Goal: Book appointment/travel/reservation

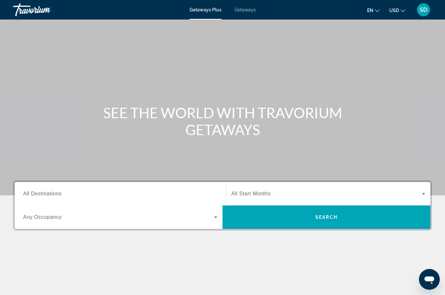
click at [31, 193] on span "All Destinations" at bounding box center [42, 194] width 38 height 6
click at [31, 193] on input "Destination All Destinations" at bounding box center [120, 194] width 194 height 8
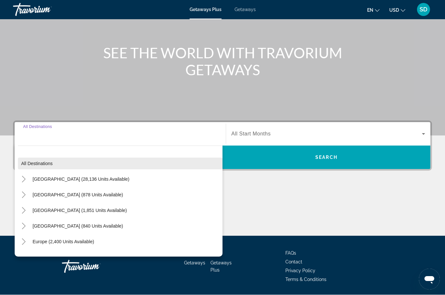
scroll to position [80, 0]
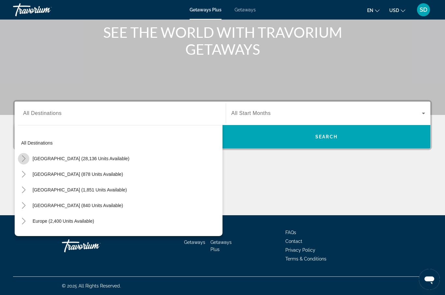
click at [24, 158] on icon "Toggle United States (28,136 units available)" at bounding box center [24, 158] width 7 height 7
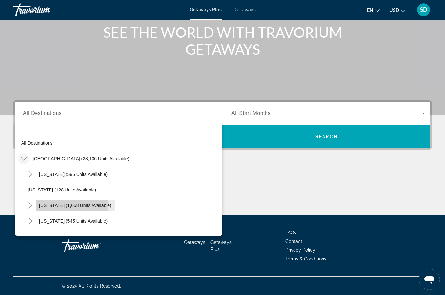
click at [45, 208] on span "[US_STATE] (1,658 units available)" at bounding box center [75, 205] width 72 height 5
type input "**********"
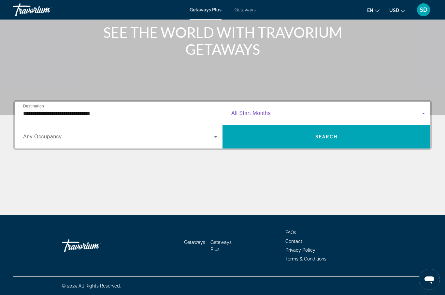
click at [424, 114] on icon "Search widget" at bounding box center [423, 114] width 3 height 2
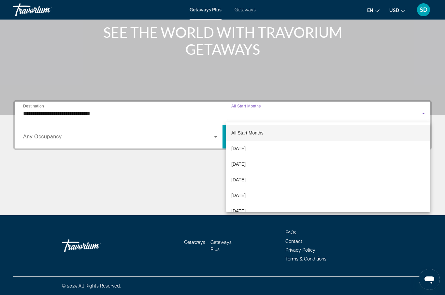
click at [248, 11] on div at bounding box center [222, 147] width 445 height 295
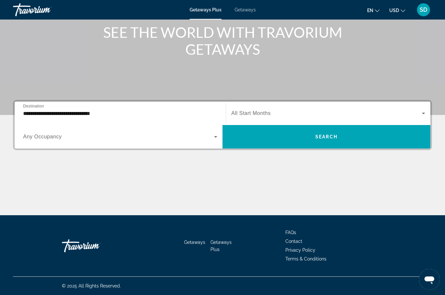
click at [248, 9] on span "Getaways" at bounding box center [245, 9] width 21 height 5
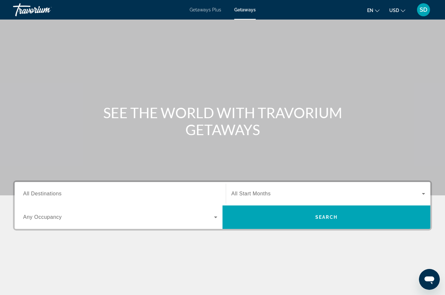
click at [30, 196] on span "All Destinations" at bounding box center [42, 194] width 38 height 6
click at [30, 196] on input "Destination All Destinations" at bounding box center [120, 194] width 194 height 8
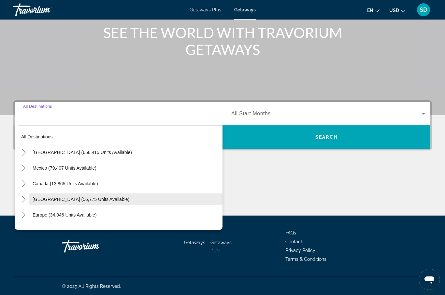
scroll to position [80, 0]
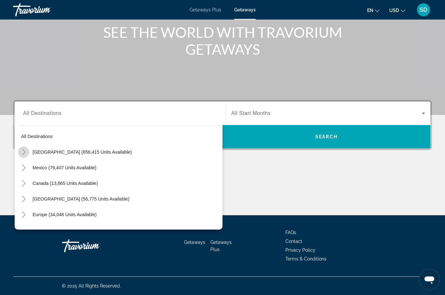
click at [24, 153] on icon "Toggle United States (656,415 units available)" at bounding box center [24, 152] width 4 height 7
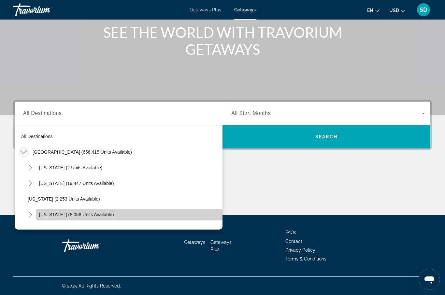
click at [55, 215] on span "[US_STATE] (78,058 units available)" at bounding box center [76, 214] width 75 height 5
type input "**********"
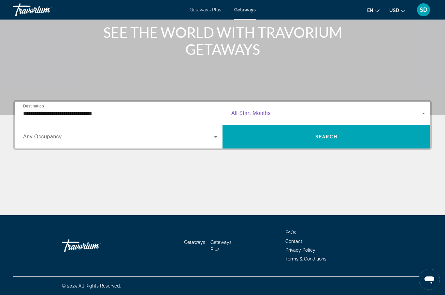
click at [422, 113] on icon "Search widget" at bounding box center [424, 113] width 8 height 8
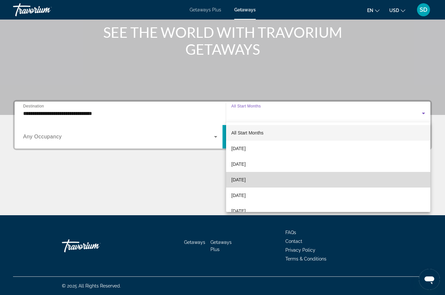
click at [313, 179] on mat-option "[DATE]" at bounding box center [328, 180] width 204 height 16
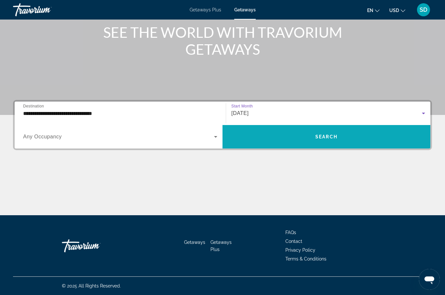
click at [355, 139] on span "Search widget" at bounding box center [327, 137] width 208 height 16
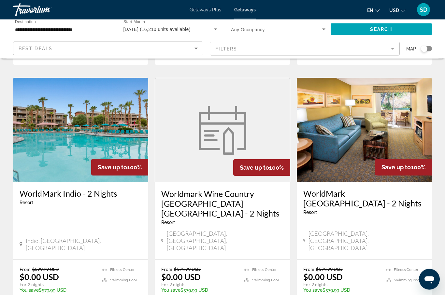
scroll to position [463, 0]
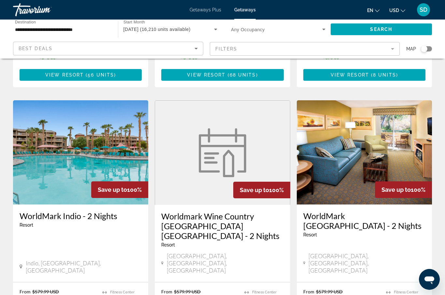
click at [425, 49] on div "Search widget" at bounding box center [424, 49] width 7 height 7
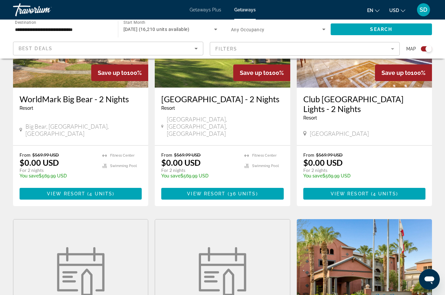
scroll to position [0, 0]
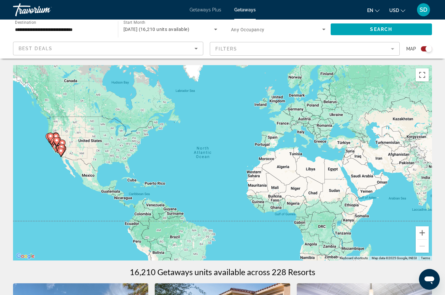
click at [53, 138] on gmp-advanced-marker "Main content" at bounding box center [56, 142] width 7 height 10
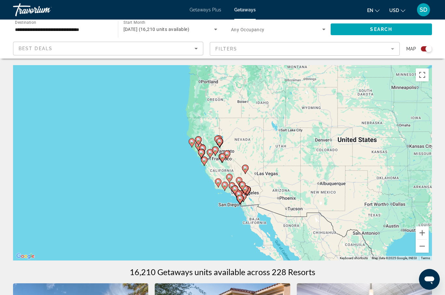
click at [224, 156] on image "Main content" at bounding box center [223, 157] width 4 height 4
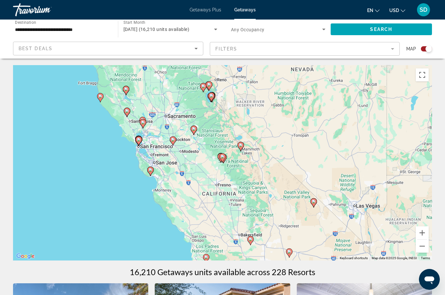
click at [213, 98] on icon "Main content" at bounding box center [212, 97] width 6 height 8
type input "**********"
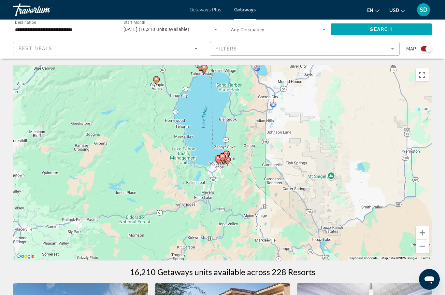
click at [218, 159] on image "Main content" at bounding box center [218, 159] width 4 height 4
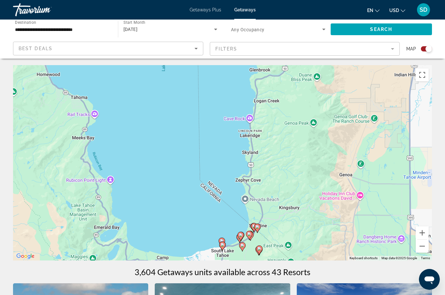
click at [223, 240] on image "Main content" at bounding box center [222, 241] width 4 height 4
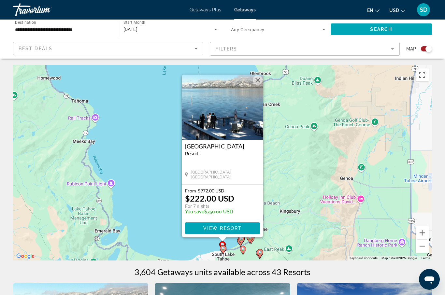
click at [225, 249] on image "Main content" at bounding box center [223, 249] width 4 height 4
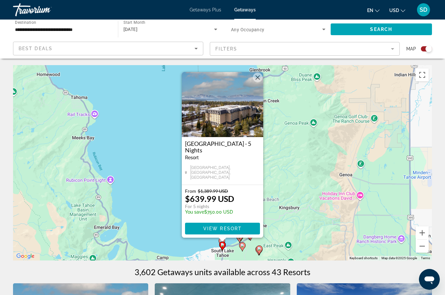
click at [244, 246] on icon "Main content" at bounding box center [243, 247] width 6 height 8
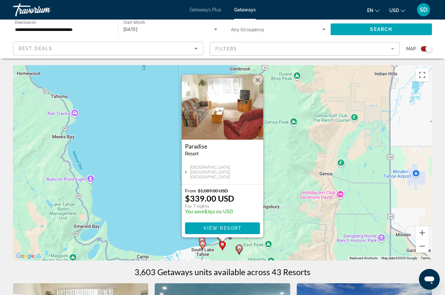
click at [240, 250] on icon "Main content" at bounding box center [240, 249] width 6 height 8
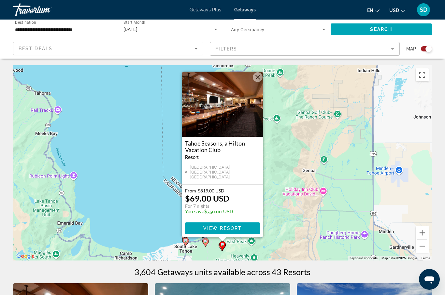
click at [219, 247] on gmp-advanced-marker "Main content" at bounding box center [222, 246] width 7 height 10
click at [270, 229] on div "To activate drag with keyboard, press Alt + Enter. Once in keyboard drag state,…" at bounding box center [222, 163] width 419 height 196
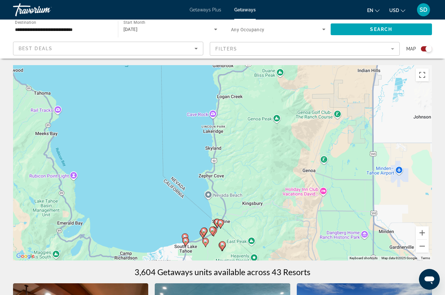
click at [223, 225] on icon "Main content" at bounding box center [221, 224] width 6 height 8
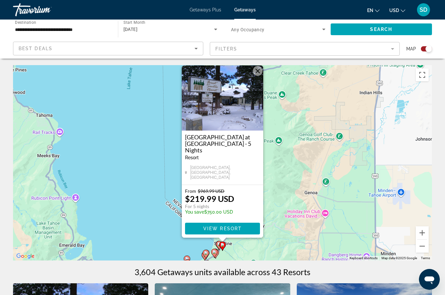
click at [217, 244] on icon "Main content" at bounding box center [219, 245] width 6 height 8
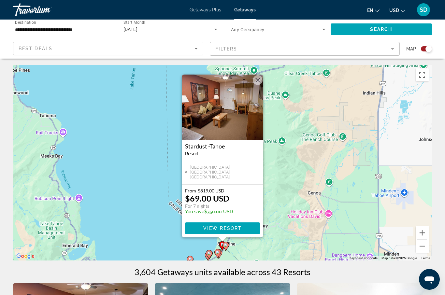
click at [219, 253] on image "Main content" at bounding box center [218, 253] width 4 height 4
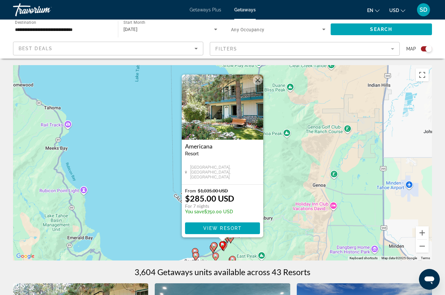
click at [225, 247] on gmp-advanced-marker "Main content" at bounding box center [222, 246] width 7 height 10
click at [226, 243] on icon "Main content" at bounding box center [224, 246] width 6 height 8
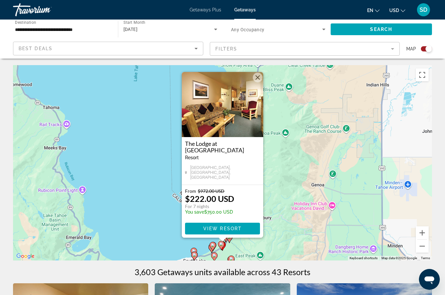
click at [213, 248] on icon "Main content" at bounding box center [213, 246] width 6 height 8
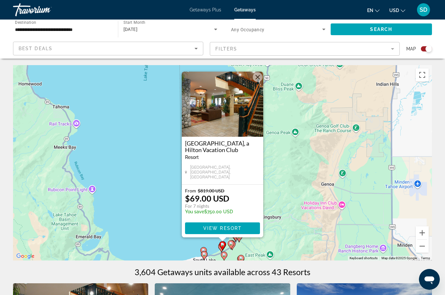
click at [221, 251] on gmp-advanced-marker "Main content" at bounding box center [222, 246] width 7 height 10
click at [221, 248] on icon "Main content" at bounding box center [222, 245] width 7 height 9
click at [221, 247] on icon "Main content" at bounding box center [223, 246] width 6 height 8
click at [298, 216] on div "To activate drag with keyboard, press Alt + Enter. Once in keyboard drag state,…" at bounding box center [222, 163] width 419 height 196
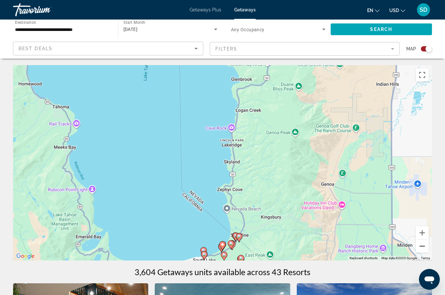
click at [421, 247] on button "Zoom out" at bounding box center [422, 246] width 13 height 13
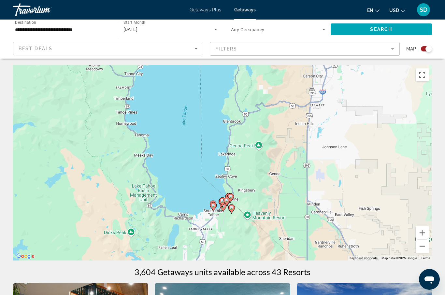
click at [421, 247] on button "Zoom out" at bounding box center [422, 246] width 13 height 13
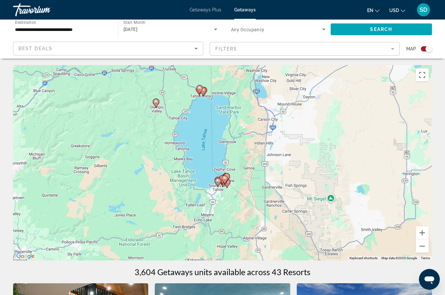
click at [206, 90] on icon "Main content" at bounding box center [203, 91] width 6 height 8
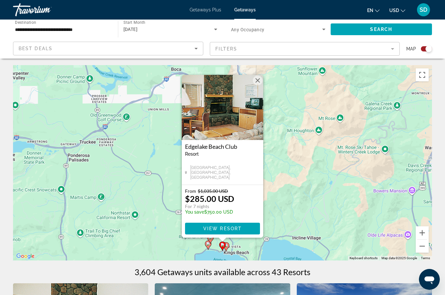
click at [228, 247] on icon "Main content" at bounding box center [226, 247] width 6 height 8
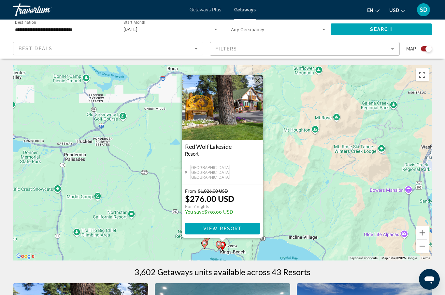
click at [202, 246] on icon "Main content" at bounding box center [204, 244] width 7 height 9
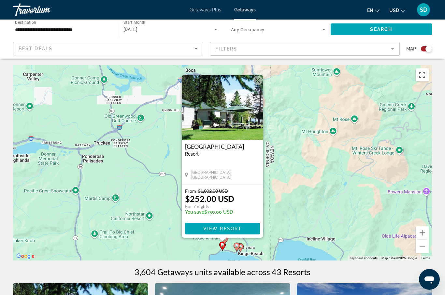
click at [226, 240] on div "Main content" at bounding box center [223, 240] width 8 height 4
click at [226, 239] on div "Main content" at bounding box center [223, 240] width 8 height 4
click at [270, 234] on div "To activate drag with keyboard, press Alt + Enter. Once in keyboard drag state,…" at bounding box center [222, 163] width 419 height 196
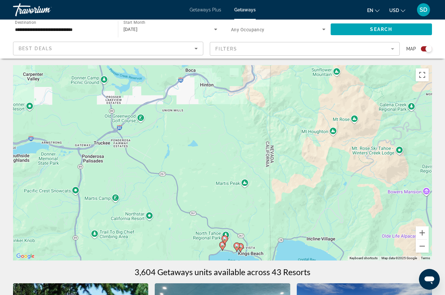
click at [225, 240] on image "Main content" at bounding box center [225, 239] width 4 height 4
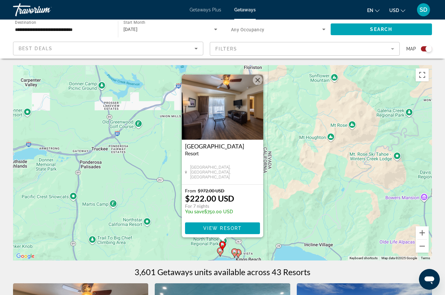
click at [284, 219] on div "To activate drag with keyboard, press Alt + Enter. Once in keyboard drag state,…" at bounding box center [222, 163] width 419 height 196
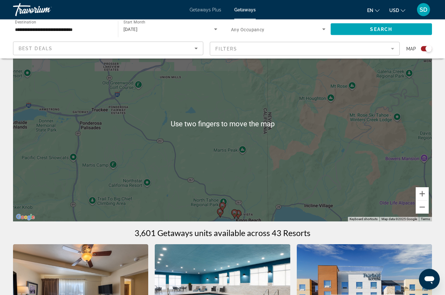
scroll to position [39, 0]
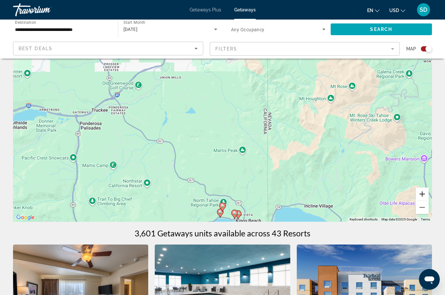
click at [425, 190] on button "Zoom in" at bounding box center [422, 194] width 13 height 13
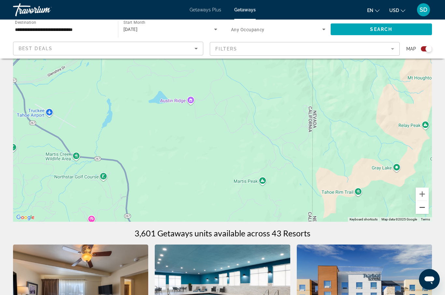
click at [423, 207] on button "Zoom out" at bounding box center [422, 207] width 13 height 13
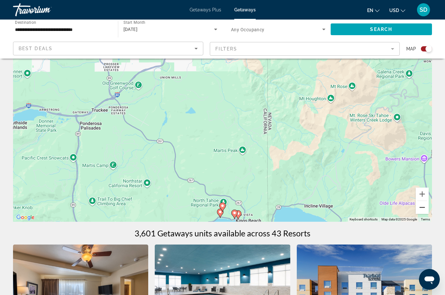
click at [423, 209] on button "Zoom out" at bounding box center [422, 207] width 13 height 13
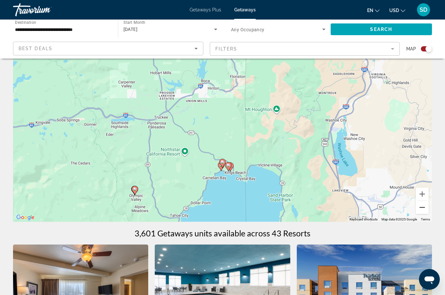
click at [426, 208] on button "Zoom out" at bounding box center [422, 207] width 13 height 13
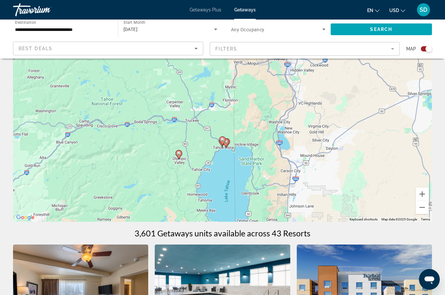
click at [179, 155] on image "Main content" at bounding box center [179, 154] width 4 height 4
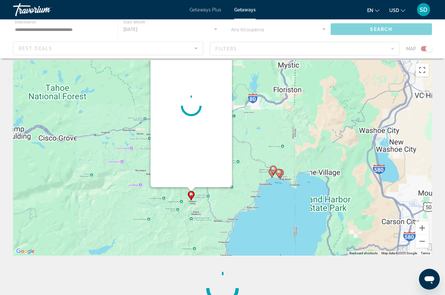
scroll to position [0, 0]
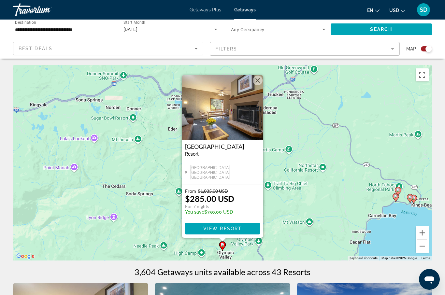
click at [300, 182] on div "To activate drag with keyboard, press Alt + Enter. Once in keyboard drag state,…" at bounding box center [222, 163] width 419 height 196
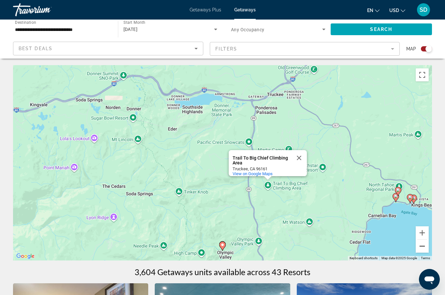
click at [424, 248] on button "Zoom out" at bounding box center [422, 246] width 13 height 13
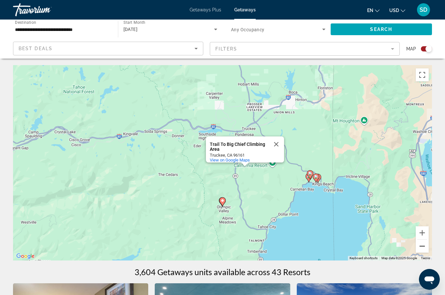
click at [424, 248] on button "Zoom out" at bounding box center [422, 246] width 13 height 13
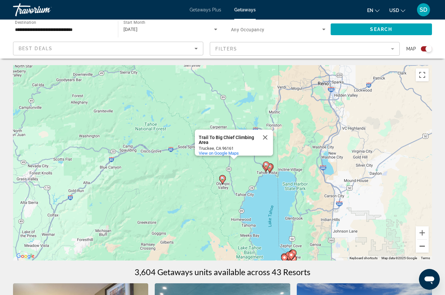
click at [424, 248] on button "Zoom out" at bounding box center [422, 246] width 13 height 13
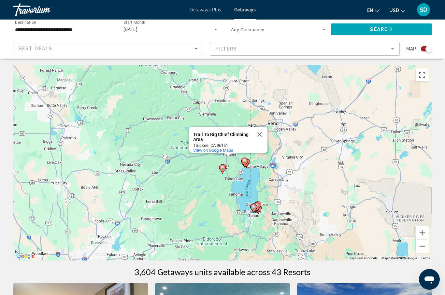
click at [425, 244] on button "Zoom out" at bounding box center [422, 246] width 13 height 13
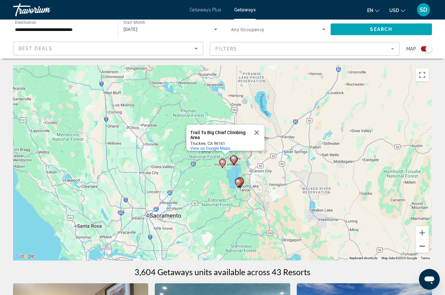
click at [420, 246] on button "Zoom out" at bounding box center [422, 246] width 13 height 13
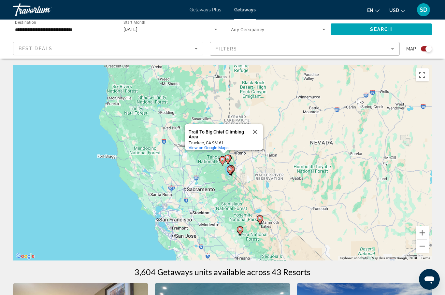
click at [241, 230] on image "Main content" at bounding box center [240, 230] width 4 height 4
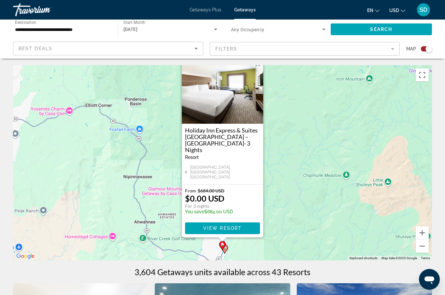
click at [309, 197] on div "To activate drag with keyboard, press Alt + Enter. Once in keyboard drag state,…" at bounding box center [222, 163] width 419 height 196
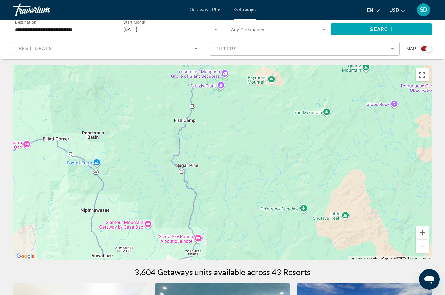
click at [429, 41] on app-map-search-filters "Best Deals Filters Map" at bounding box center [223, 49] width 432 height 20
click at [424, 51] on div "Search widget" at bounding box center [426, 48] width 11 height 5
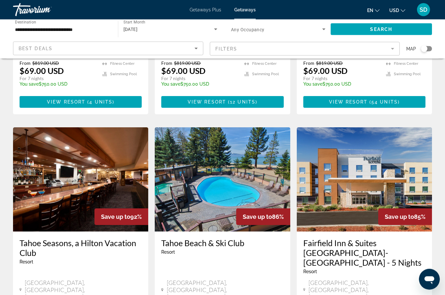
scroll to position [701, 0]
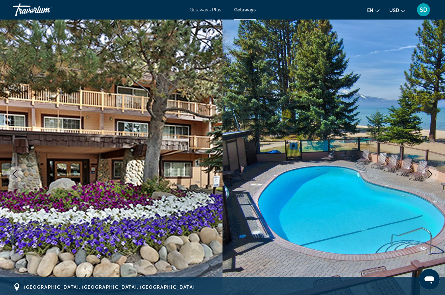
click at [429, 174] on icon "Next image" at bounding box center [431, 174] width 8 height 8
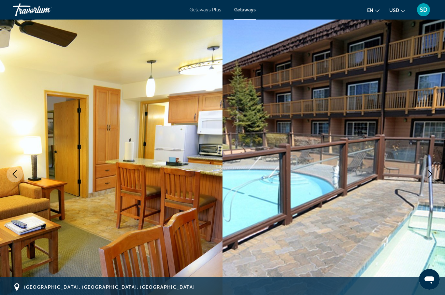
click at [429, 174] on icon "Next image" at bounding box center [431, 174] width 8 height 8
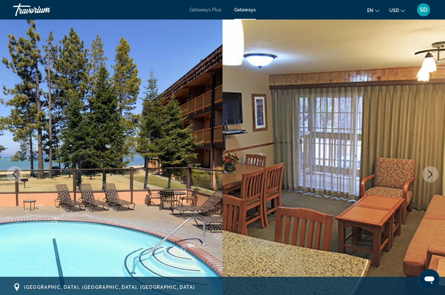
click at [429, 174] on icon "Next image" at bounding box center [431, 174] width 8 height 8
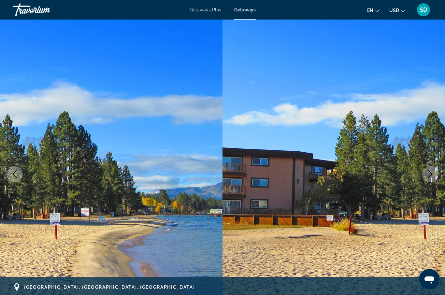
click at [429, 174] on icon "Next image" at bounding box center [431, 174] width 8 height 8
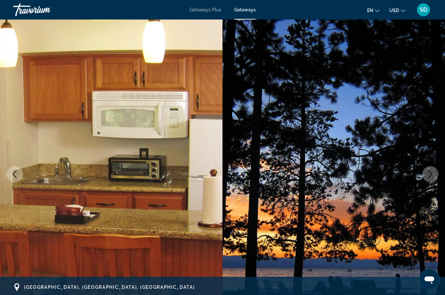
click at [429, 174] on icon "Next image" at bounding box center [431, 174] width 8 height 8
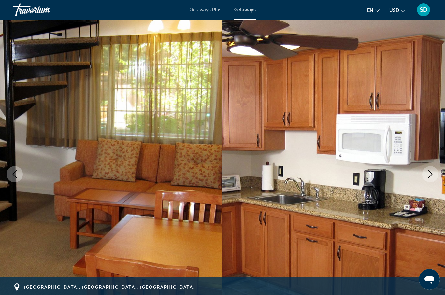
click at [429, 174] on icon "Next image" at bounding box center [431, 174] width 8 height 8
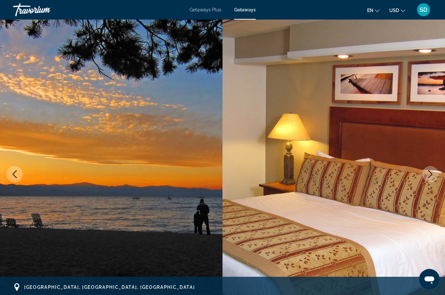
click at [429, 174] on icon "Next image" at bounding box center [431, 174] width 8 height 8
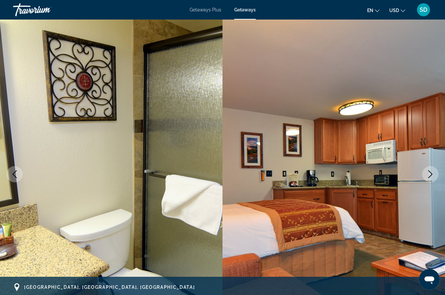
click at [429, 174] on icon "Next image" at bounding box center [431, 174] width 8 height 8
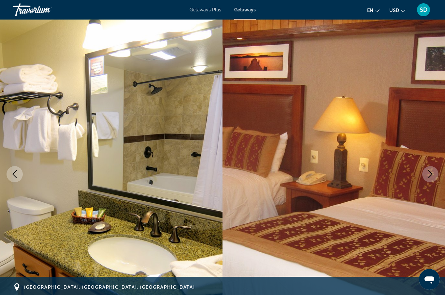
click at [429, 174] on icon "Next image" at bounding box center [431, 174] width 8 height 8
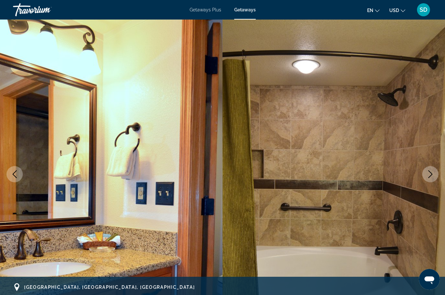
click at [429, 174] on icon "Next image" at bounding box center [431, 174] width 8 height 8
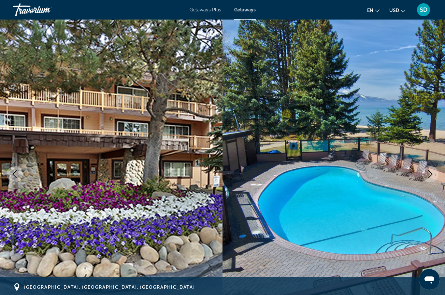
click at [429, 175] on icon "Next image" at bounding box center [431, 174] width 8 height 8
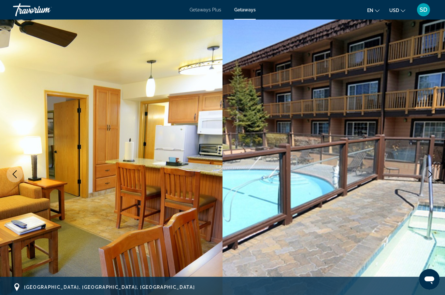
click at [430, 175] on icon "Next image" at bounding box center [431, 174] width 8 height 8
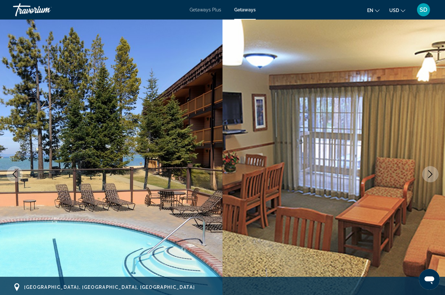
click at [430, 175] on icon "Next image" at bounding box center [431, 174] width 8 height 8
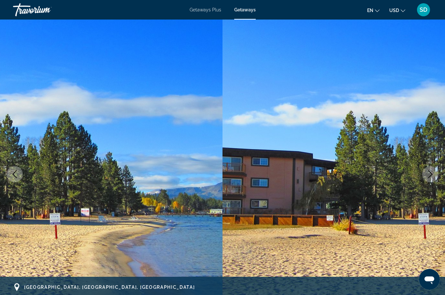
click at [432, 174] on icon "Next image" at bounding box center [431, 174] width 8 height 8
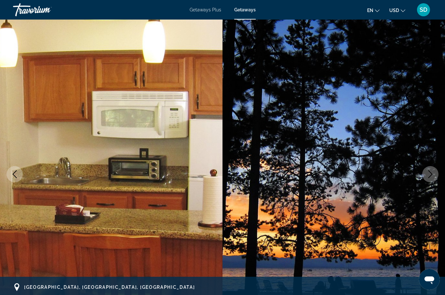
click at [432, 174] on icon "Next image" at bounding box center [430, 174] width 4 height 8
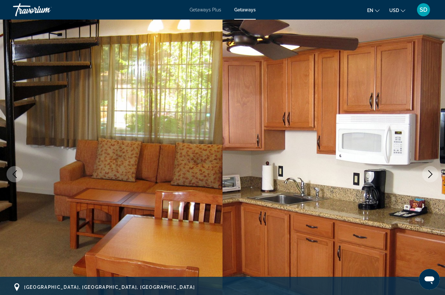
click at [431, 169] on button "Next image" at bounding box center [430, 174] width 16 height 16
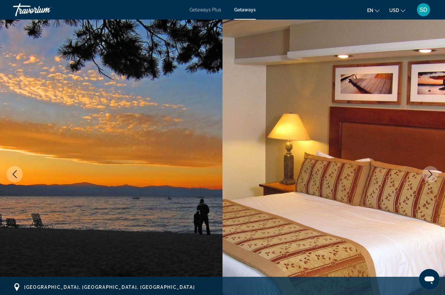
click at [431, 169] on button "Next image" at bounding box center [430, 174] width 16 height 16
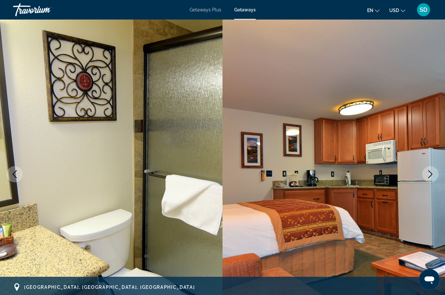
click at [431, 172] on icon "Next image" at bounding box center [431, 174] width 8 height 8
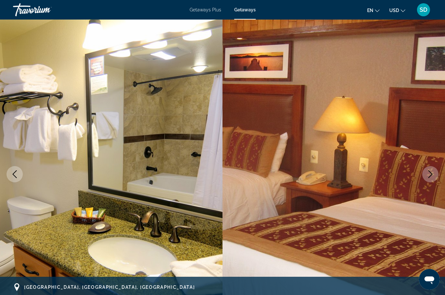
click at [432, 174] on icon "Next image" at bounding box center [431, 174] width 8 height 8
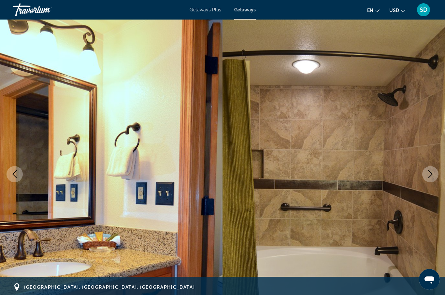
click at [432, 175] on icon "Next image" at bounding box center [430, 174] width 4 height 8
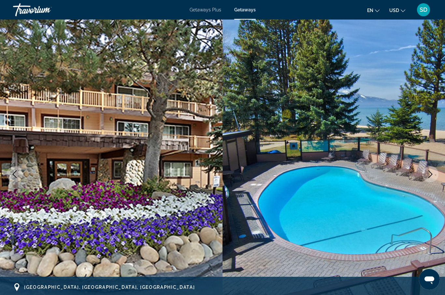
click at [432, 175] on icon "Next image" at bounding box center [430, 174] width 4 height 8
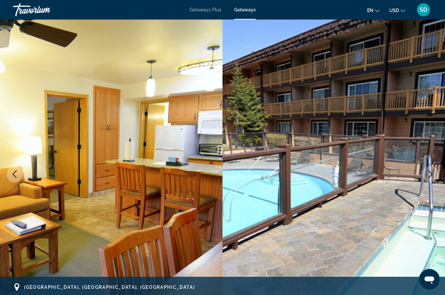
click at [432, 175] on icon "Next image" at bounding box center [430, 174] width 4 height 8
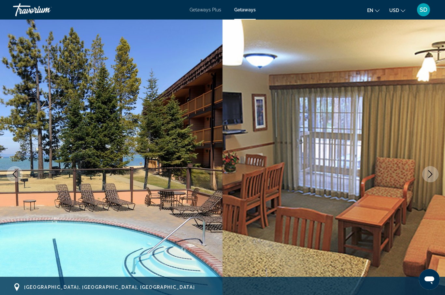
click at [431, 175] on icon "Next image" at bounding box center [431, 174] width 8 height 8
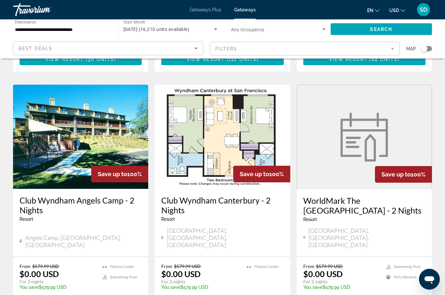
scroll to position [734, 0]
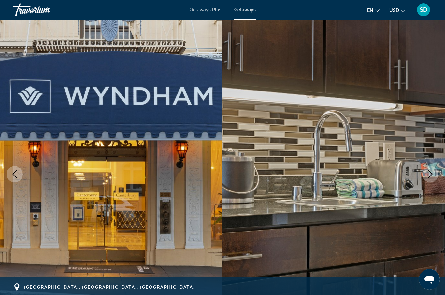
click at [433, 176] on icon "Next image" at bounding box center [431, 174] width 8 height 8
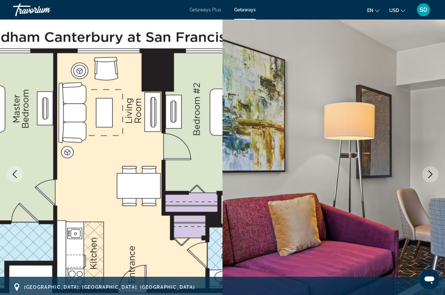
click at [433, 176] on icon "Next image" at bounding box center [431, 174] width 8 height 8
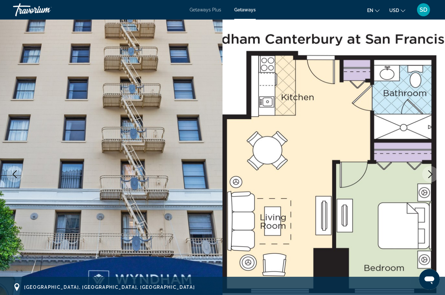
click at [433, 176] on icon "Next image" at bounding box center [431, 174] width 8 height 8
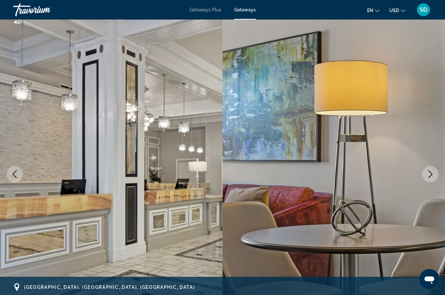
click at [433, 175] on icon "Next image" at bounding box center [431, 174] width 8 height 8
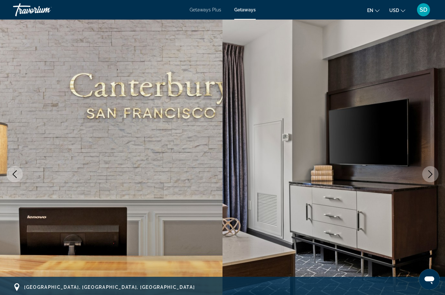
click at [431, 175] on icon "Next image" at bounding box center [430, 174] width 4 height 8
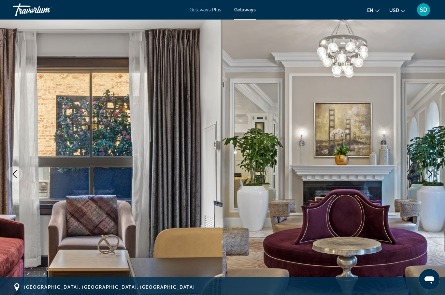
click at [431, 175] on icon "Next image" at bounding box center [430, 174] width 4 height 8
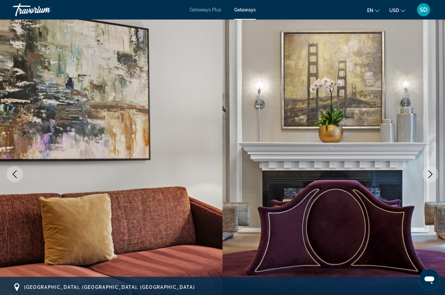
click at [431, 175] on icon "Next image" at bounding box center [431, 174] width 8 height 8
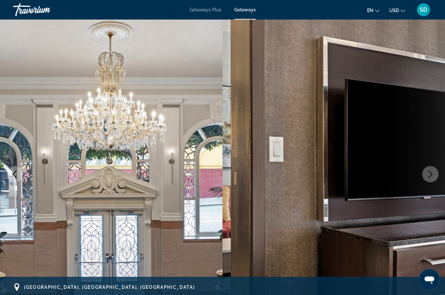
click at [431, 175] on icon "Next image" at bounding box center [431, 174] width 8 height 8
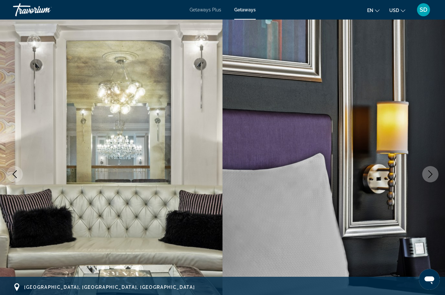
click at [431, 174] on icon "Next image" at bounding box center [431, 174] width 8 height 8
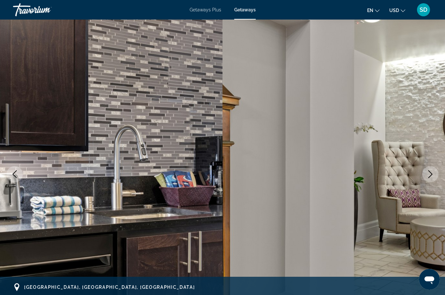
click at [431, 174] on icon "Next image" at bounding box center [431, 174] width 8 height 8
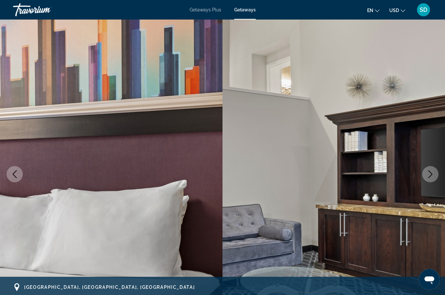
click at [431, 173] on icon "Next image" at bounding box center [430, 174] width 4 height 8
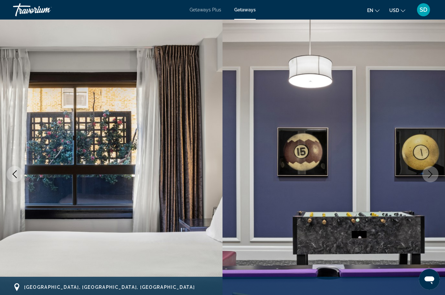
click at [431, 173] on icon "Next image" at bounding box center [430, 174] width 4 height 8
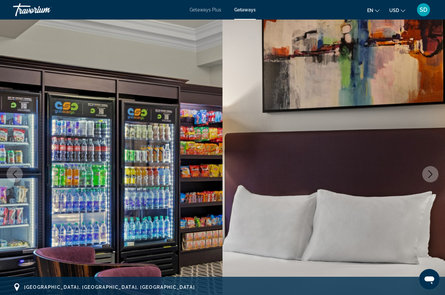
click at [431, 173] on icon "Next image" at bounding box center [431, 174] width 8 height 8
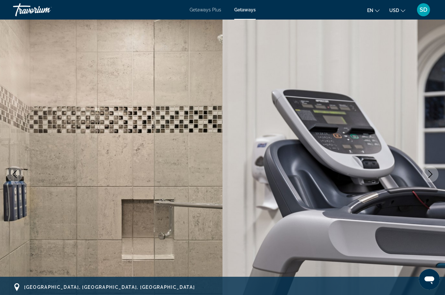
click at [431, 172] on icon "Next image" at bounding box center [431, 174] width 8 height 8
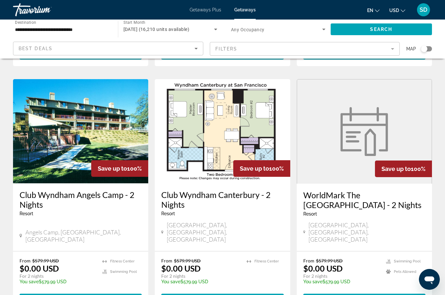
scroll to position [752, 0]
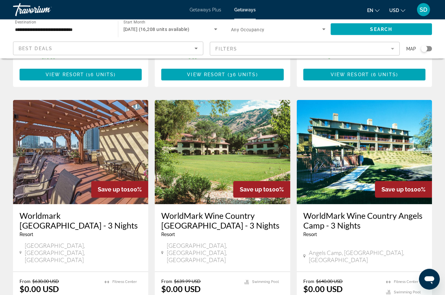
scroll to position [227, 0]
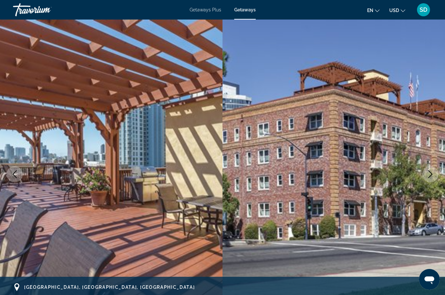
click at [428, 175] on icon "Next image" at bounding box center [431, 174] width 8 height 8
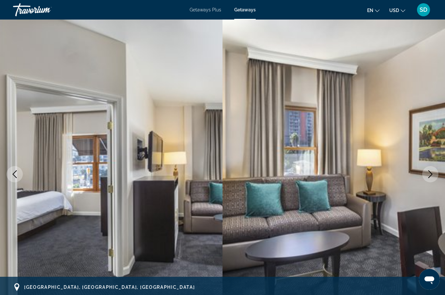
click at [428, 174] on icon "Next image" at bounding box center [431, 174] width 8 height 8
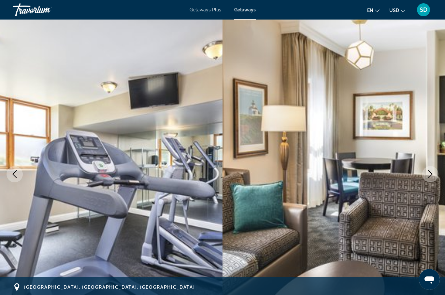
click at [428, 173] on icon "Next image" at bounding box center [431, 174] width 8 height 8
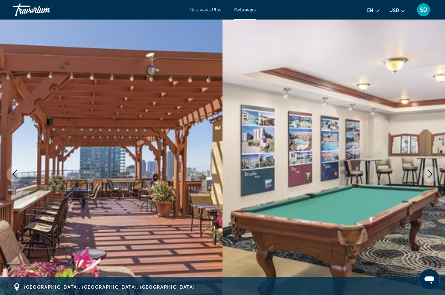
click at [428, 173] on icon "Next image" at bounding box center [431, 174] width 8 height 8
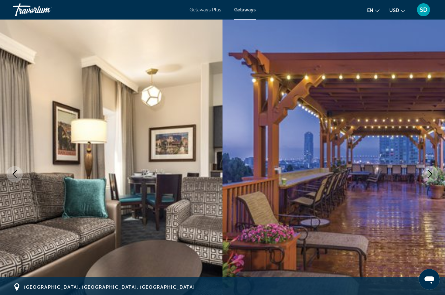
click at [428, 172] on icon "Next image" at bounding box center [431, 174] width 8 height 8
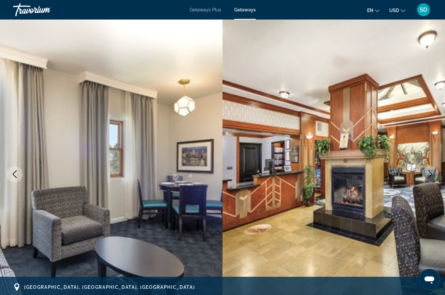
click at [428, 172] on icon "Next image" at bounding box center [431, 174] width 8 height 8
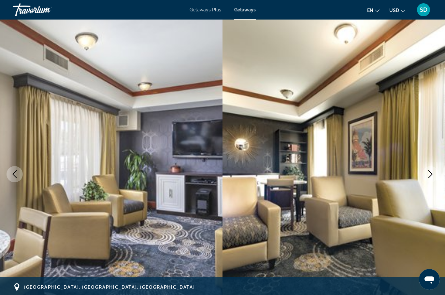
click at [428, 171] on icon "Next image" at bounding box center [431, 174] width 8 height 8
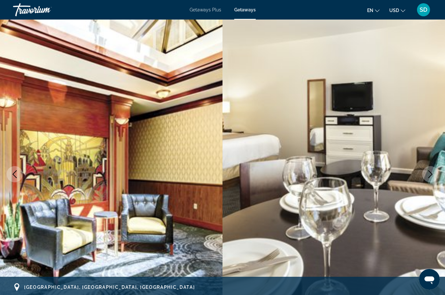
click at [428, 170] on icon "Next image" at bounding box center [431, 174] width 8 height 8
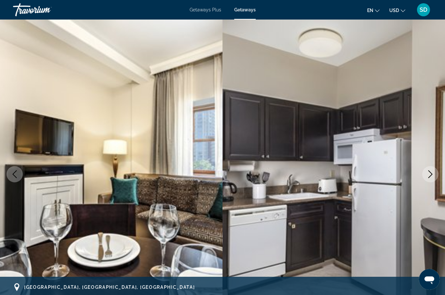
click at [428, 170] on icon "Next image" at bounding box center [431, 174] width 8 height 8
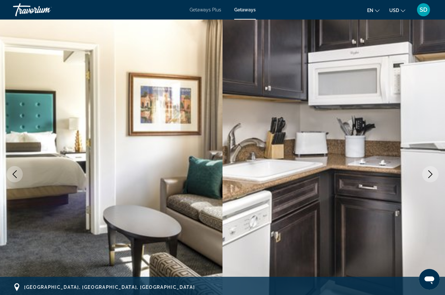
click at [428, 170] on button "Next image" at bounding box center [430, 174] width 16 height 16
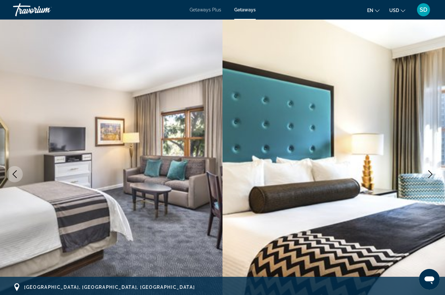
click at [428, 170] on button "Next image" at bounding box center [430, 174] width 16 height 16
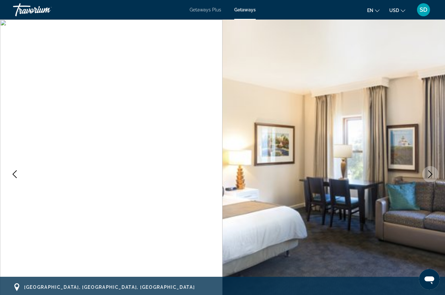
click at [428, 175] on icon "Next image" at bounding box center [431, 174] width 8 height 8
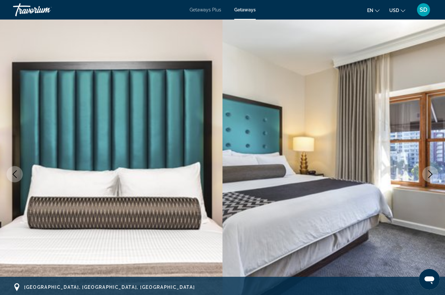
click at [428, 175] on icon "Next image" at bounding box center [431, 174] width 8 height 8
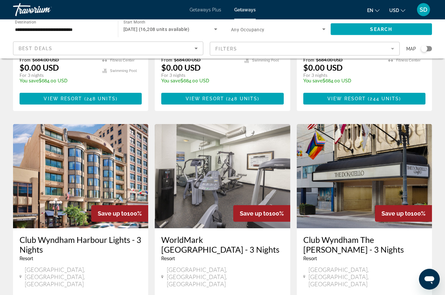
scroll to position [704, 0]
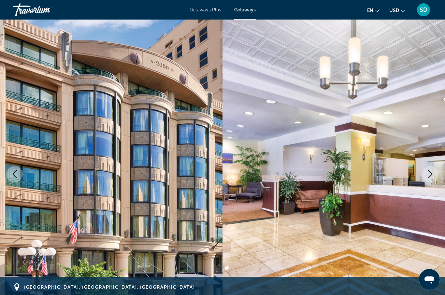
click at [428, 174] on icon "Next image" at bounding box center [431, 174] width 8 height 8
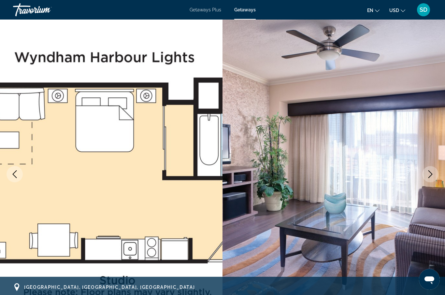
click at [428, 174] on icon "Next image" at bounding box center [431, 174] width 8 height 8
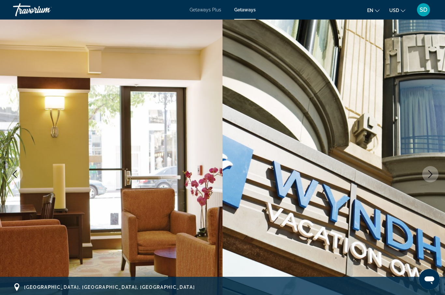
click at [428, 174] on icon "Next image" at bounding box center [431, 174] width 8 height 8
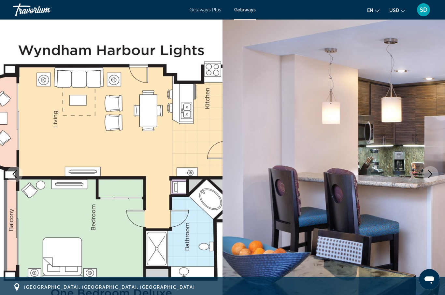
click at [429, 173] on icon "Next image" at bounding box center [431, 174] width 8 height 8
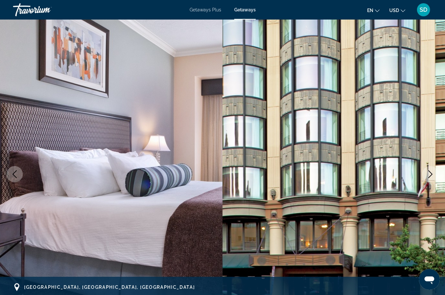
click at [429, 173] on icon "Next image" at bounding box center [431, 174] width 8 height 8
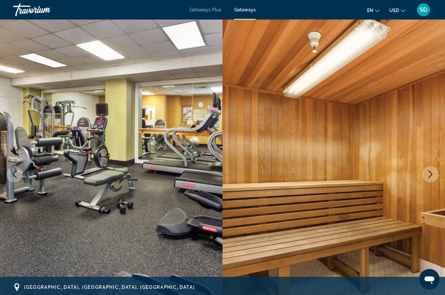
click at [429, 173] on icon "Next image" at bounding box center [431, 174] width 8 height 8
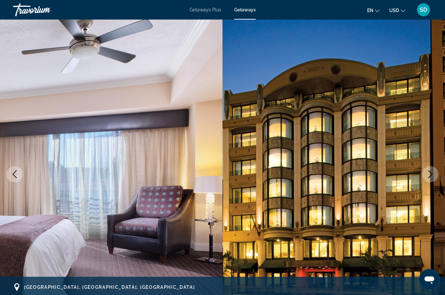
click at [17, 173] on icon "Previous image" at bounding box center [15, 174] width 8 height 8
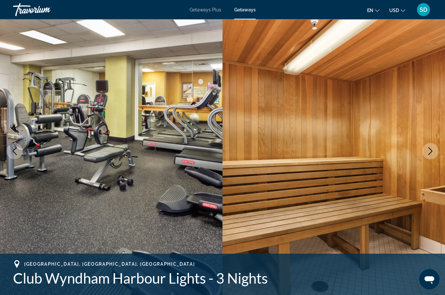
scroll to position [23, 0]
click at [431, 151] on icon "Next image" at bounding box center [431, 151] width 8 height 8
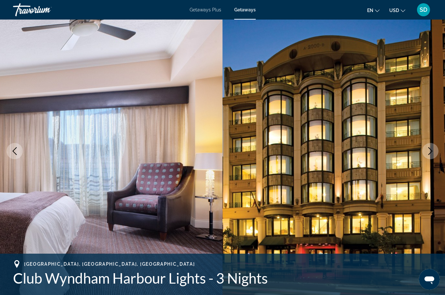
click at [431, 151] on icon "Next image" at bounding box center [431, 151] width 8 height 8
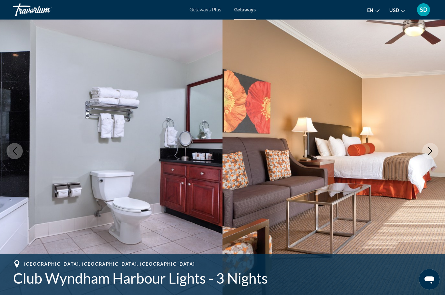
click at [431, 151] on icon "Next image" at bounding box center [431, 151] width 8 height 8
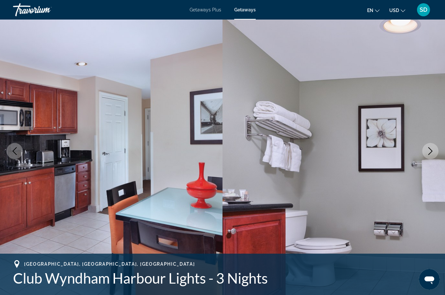
click at [431, 150] on icon "Next image" at bounding box center [430, 151] width 4 height 8
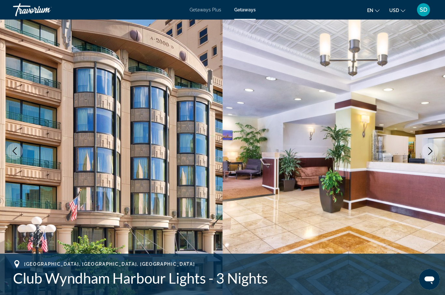
click at [431, 150] on icon "Next image" at bounding box center [430, 151] width 4 height 8
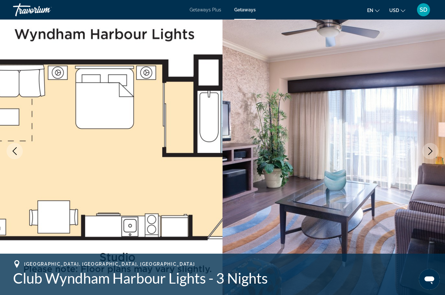
click at [431, 150] on icon "Next image" at bounding box center [430, 151] width 4 height 8
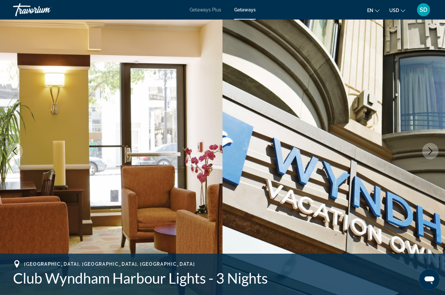
click at [431, 150] on icon "Next image" at bounding box center [431, 151] width 8 height 8
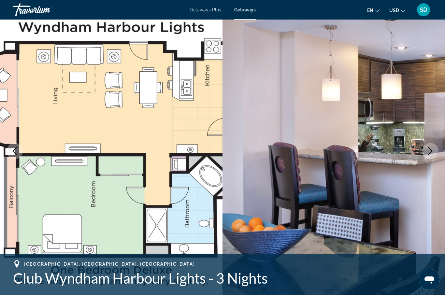
click at [431, 150] on icon "Next image" at bounding box center [431, 151] width 8 height 8
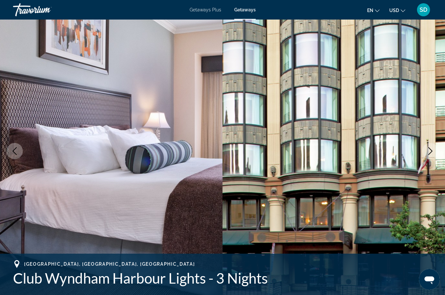
click at [431, 149] on icon "Next image" at bounding box center [431, 151] width 8 height 8
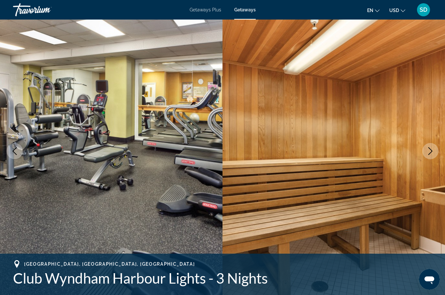
click at [431, 149] on icon "Next image" at bounding box center [431, 151] width 8 height 8
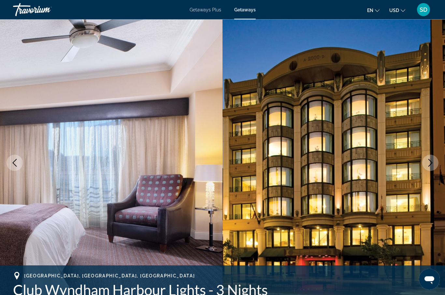
scroll to position [0, 0]
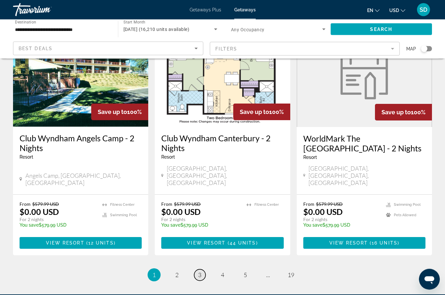
scroll to position [797, 0]
click at [199, 271] on span "3" at bounding box center [199, 274] width 3 height 7
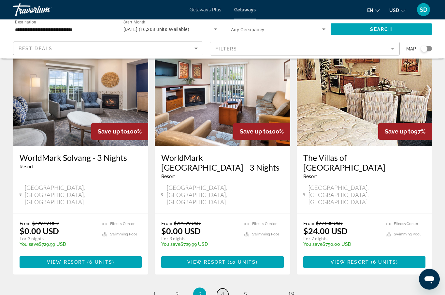
scroll to position [786, 0]
click at [222, 291] on span "4" at bounding box center [222, 294] width 3 height 7
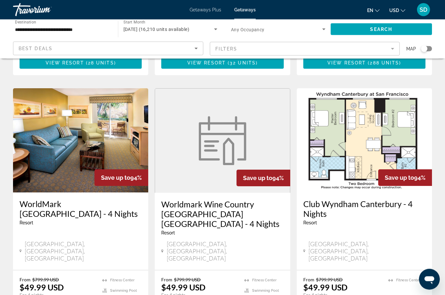
scroll to position [724, 0]
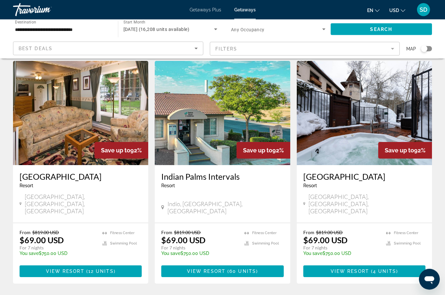
scroll to position [786, 0]
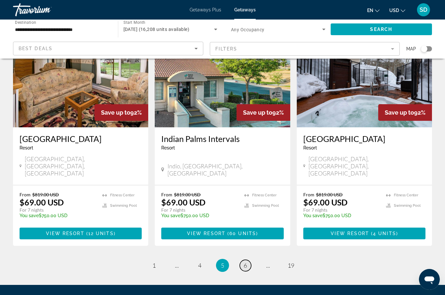
click at [245, 262] on span "6" at bounding box center [245, 265] width 3 height 7
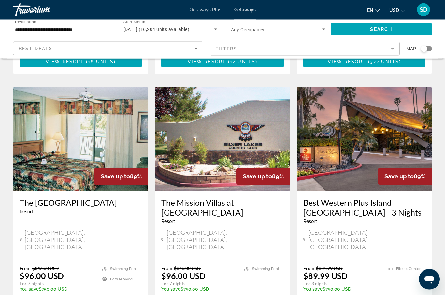
scroll to position [744, 0]
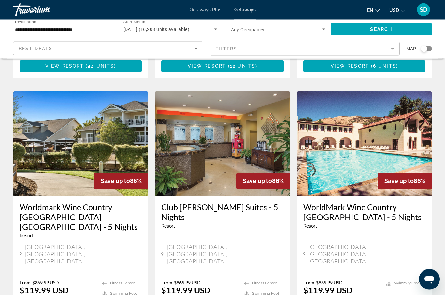
scroll to position [737, 0]
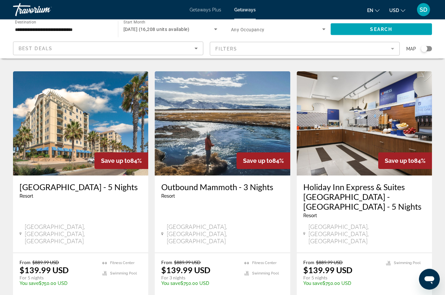
scroll to position [767, 0]
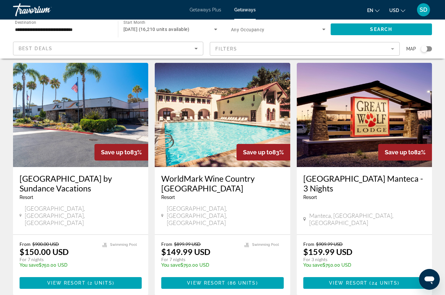
scroll to position [20, 0]
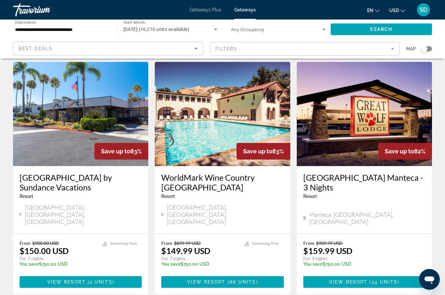
click at [375, 274] on span "Main content" at bounding box center [364, 282] width 122 height 16
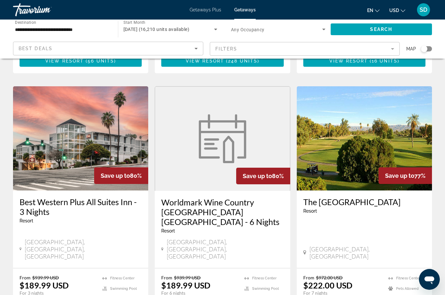
scroll to position [731, 0]
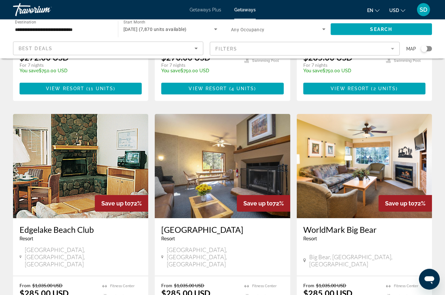
scroll to position [776, 0]
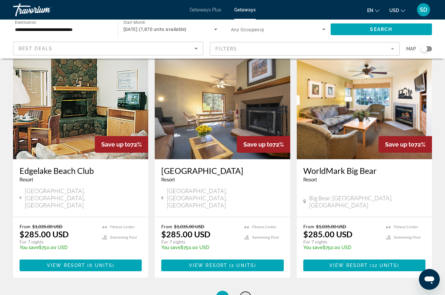
click at [245, 294] on span "11" at bounding box center [245, 297] width 7 height 7
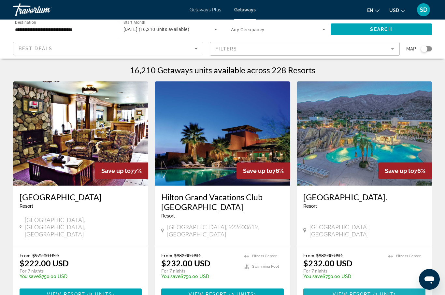
click at [355, 292] on span "View Resort" at bounding box center [352, 294] width 38 height 5
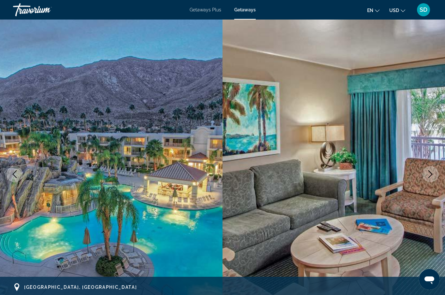
click at [429, 176] on icon "Next image" at bounding box center [431, 174] width 8 height 8
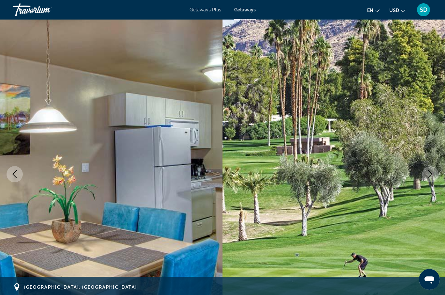
click at [429, 176] on icon "Next image" at bounding box center [431, 174] width 8 height 8
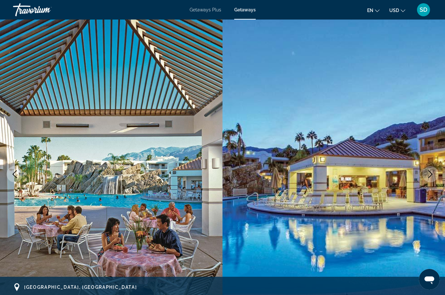
click at [429, 176] on icon "Next image" at bounding box center [431, 174] width 8 height 8
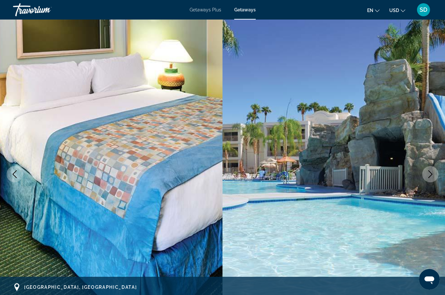
click at [428, 176] on icon "Next image" at bounding box center [431, 174] width 8 height 8
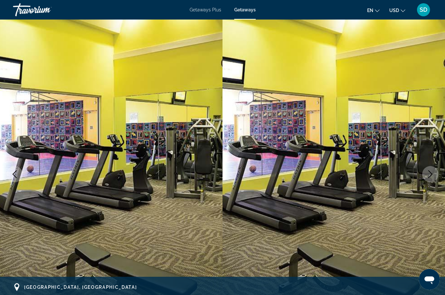
click at [428, 176] on icon "Next image" at bounding box center [431, 174] width 8 height 8
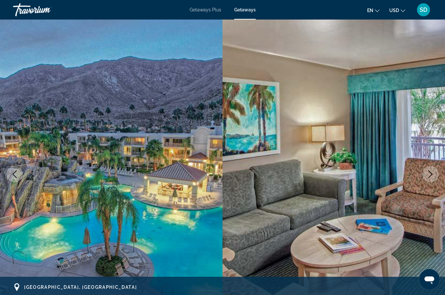
click at [428, 176] on icon "Next image" at bounding box center [431, 174] width 8 height 8
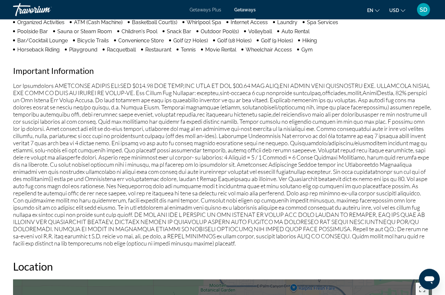
scroll to position [620, 0]
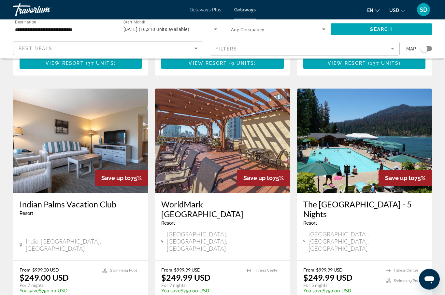
scroll to position [748, 0]
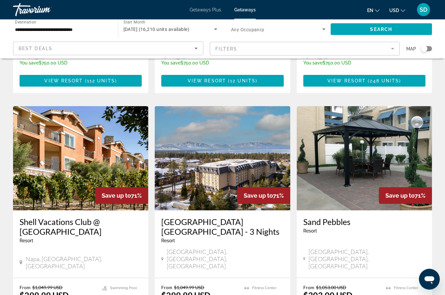
scroll to position [722, 0]
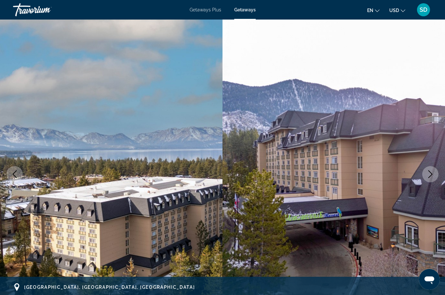
click at [431, 174] on icon "Next image" at bounding box center [431, 174] width 8 height 8
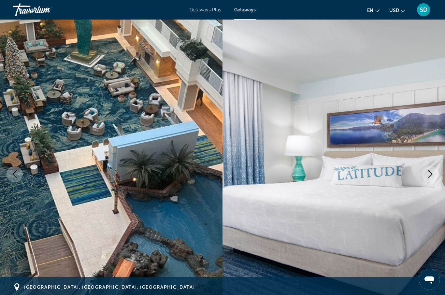
click at [431, 174] on icon "Next image" at bounding box center [430, 174] width 4 height 8
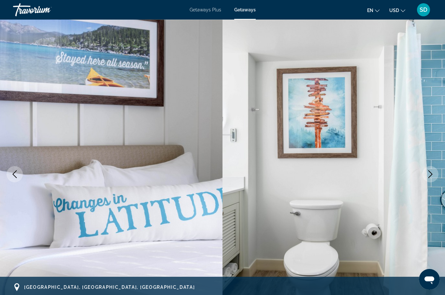
click at [432, 174] on icon "Next image" at bounding box center [430, 174] width 4 height 8
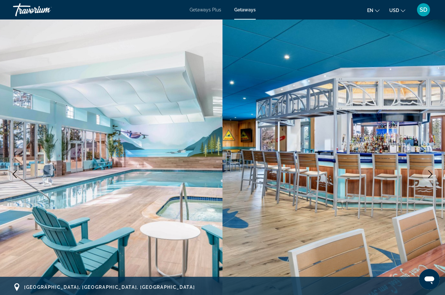
click at [430, 176] on icon "Next image" at bounding box center [431, 174] width 8 height 8
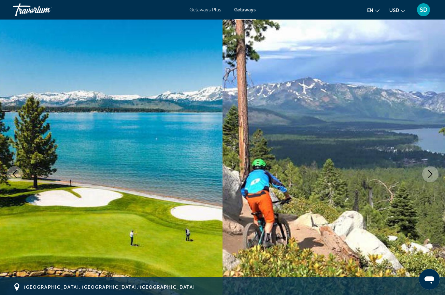
click at [430, 176] on icon "Next image" at bounding box center [431, 174] width 8 height 8
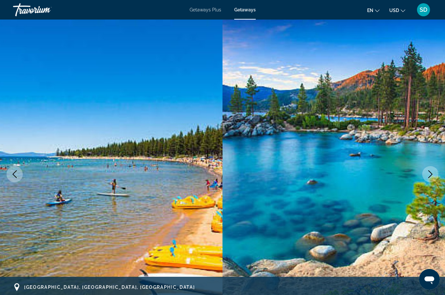
click at [430, 175] on icon "Next image" at bounding box center [431, 174] width 8 height 8
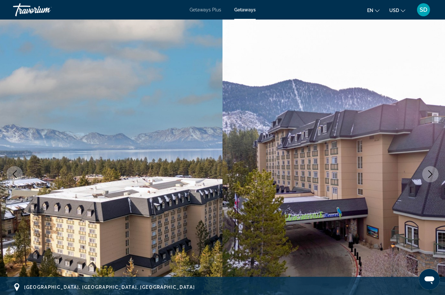
click at [430, 175] on icon "Next image" at bounding box center [431, 174] width 8 height 8
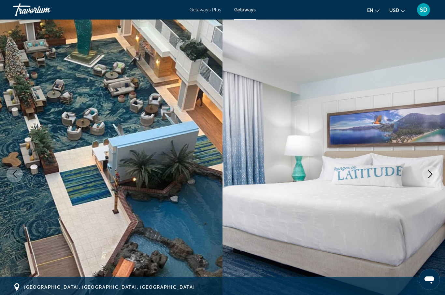
click at [430, 175] on icon "Next image" at bounding box center [431, 174] width 8 height 8
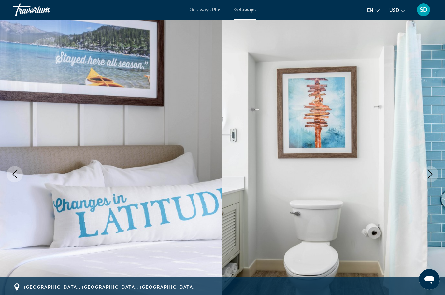
click at [430, 175] on icon "Next image" at bounding box center [431, 174] width 8 height 8
